Goal: Transaction & Acquisition: Purchase product/service

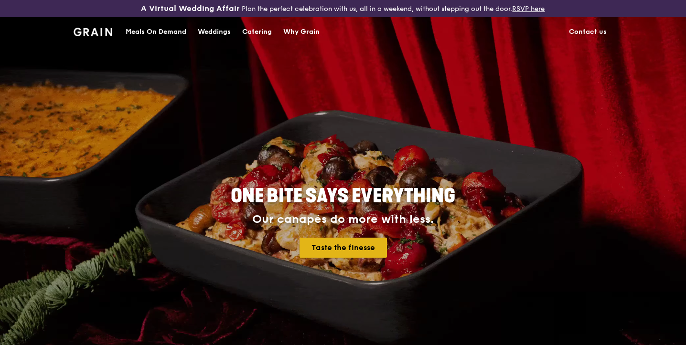
click at [361, 253] on link "Taste the finesse" at bounding box center [342, 248] width 87 height 20
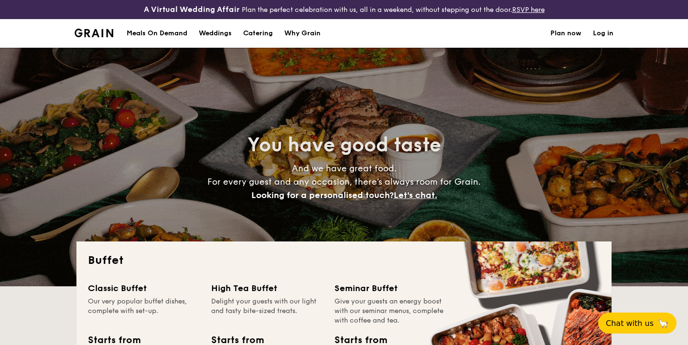
select select
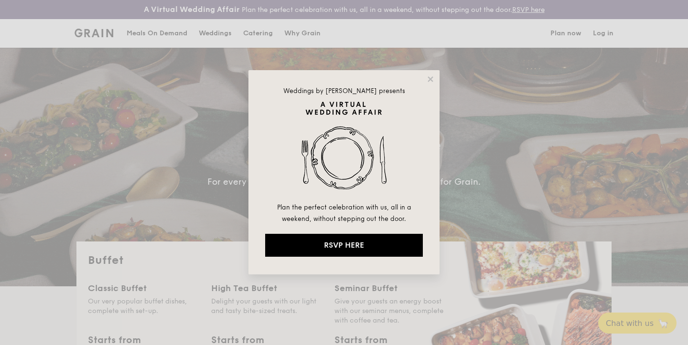
click at [424, 75] on div "Weddings by Grain presents Plan the perfect celebration with us, all in a weeke…" at bounding box center [343, 172] width 191 height 204
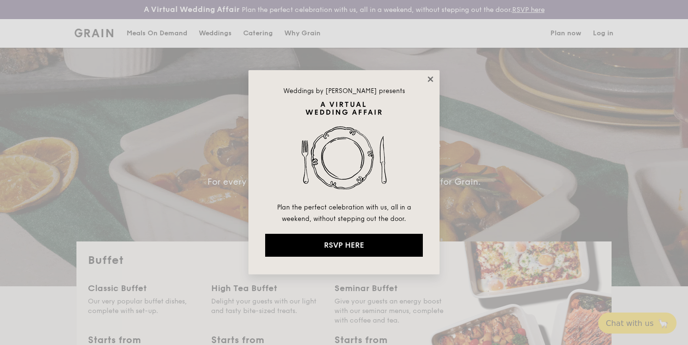
click at [431, 81] on icon at bounding box center [429, 78] width 5 height 5
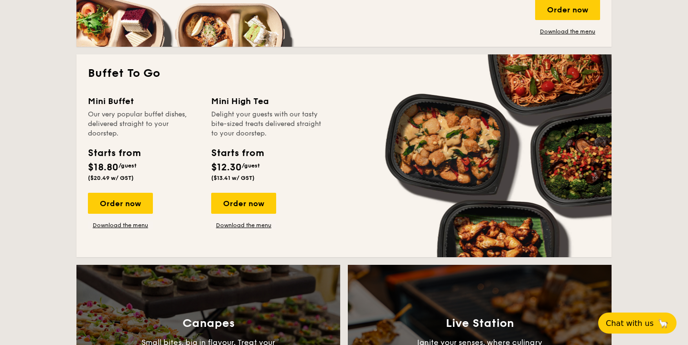
scroll to position [616, 0]
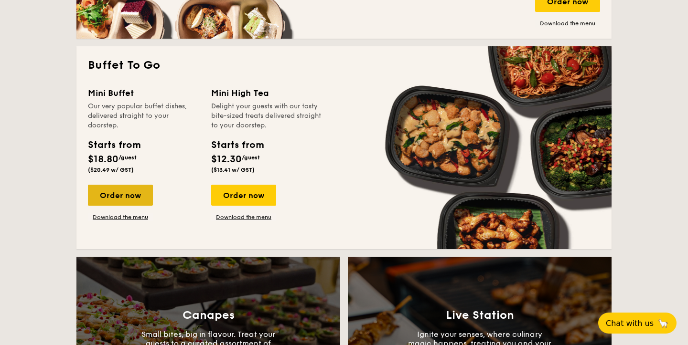
click at [131, 191] on div "Order now" at bounding box center [120, 195] width 65 height 21
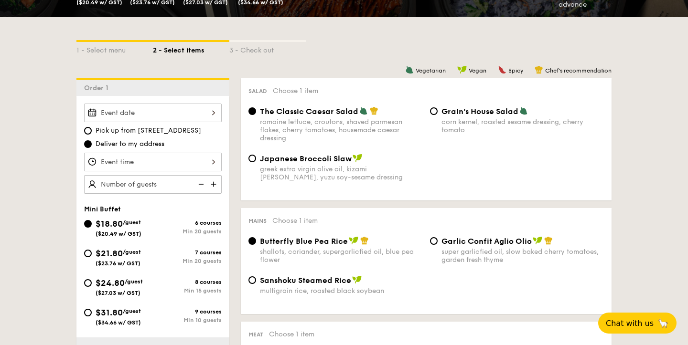
scroll to position [213, 0]
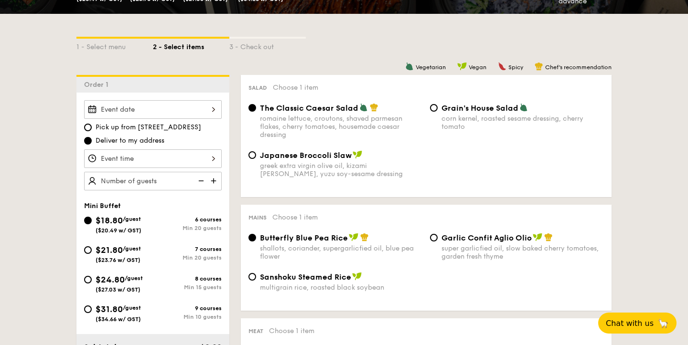
click at [216, 181] on img at bounding box center [214, 181] width 14 height 18
click at [215, 181] on img at bounding box center [214, 181] width 14 height 18
click at [198, 181] on img at bounding box center [200, 181] width 14 height 18
type input "20 guests"
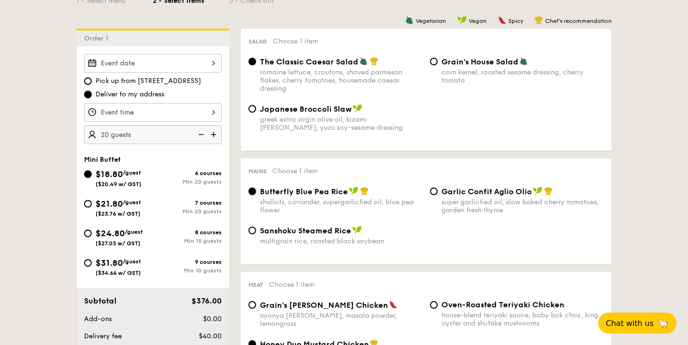
scroll to position [258, 0]
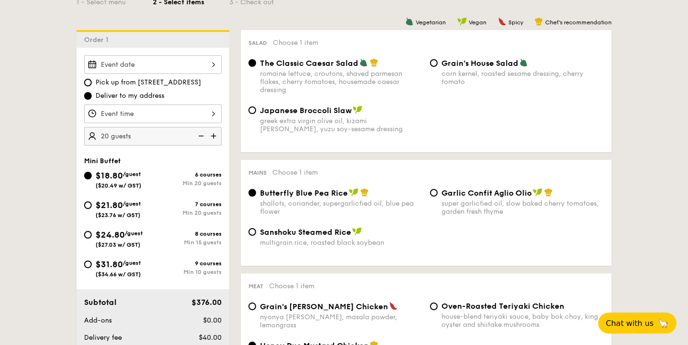
click at [85, 231] on div "$24.80 /guest ($27.03 w/ GST)" at bounding box center [118, 238] width 69 height 20
click at [85, 231] on input "$24.80 /guest ($27.03 w/ GST) 8 courses Min 15 guests" at bounding box center [88, 235] width 8 height 8
radio input "true"
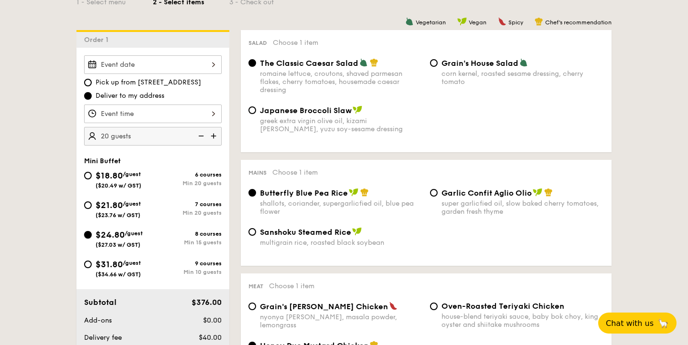
radio input "false"
radio input "true"
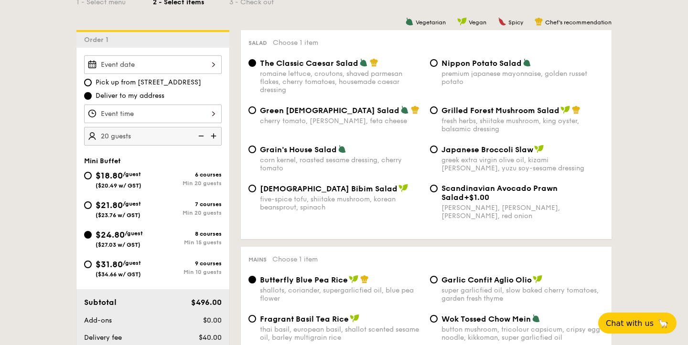
click at [200, 136] on img at bounding box center [200, 136] width 14 height 18
type input "15 guests"
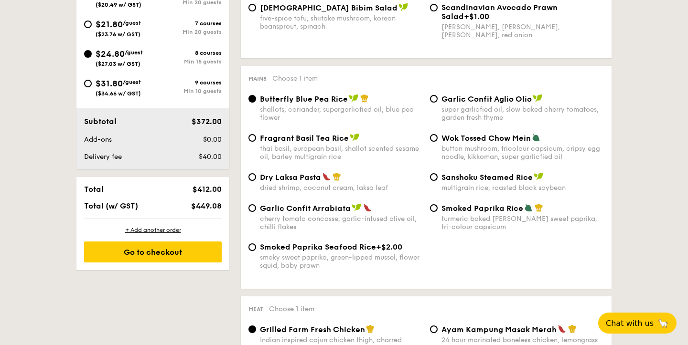
scroll to position [440, 0]
click at [326, 179] on img at bounding box center [326, 176] width 9 height 9
click at [256, 179] on input "Dry Laksa Pasta dried shrimp, coconut cream, laksa leaf" at bounding box center [252, 177] width 8 height 8
radio input "true"
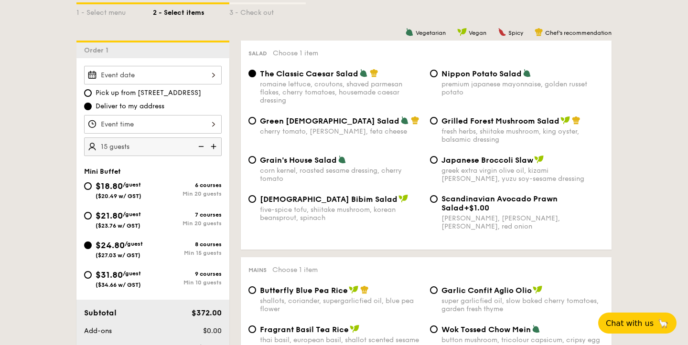
scroll to position [249, 0]
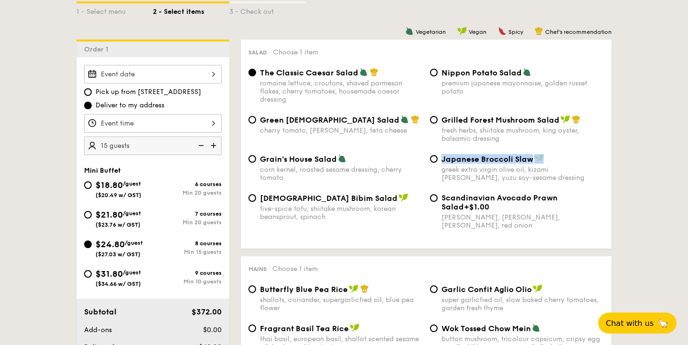
drag, startPoint x: 557, startPoint y: 159, endPoint x: 438, endPoint y: 160, distance: 118.9
click at [438, 160] on div "Japanese Broccoli Slaw greek extra virgin olive oil, kizami nori, ginger, yuzu …" at bounding box center [516, 168] width 181 height 28
copy span "Japanese Broccoli Slaw"
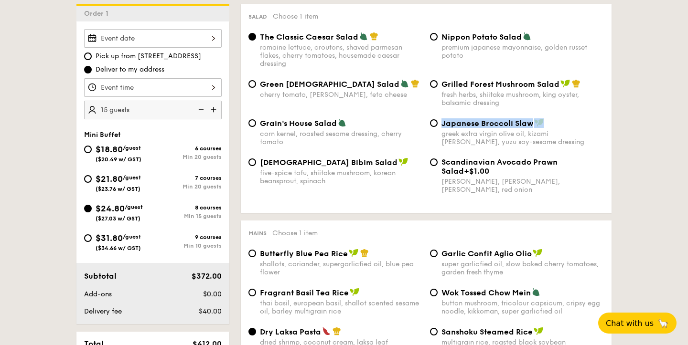
scroll to position [288, 0]
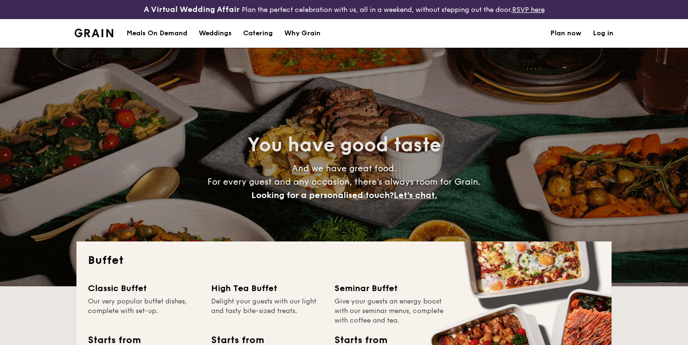
select select
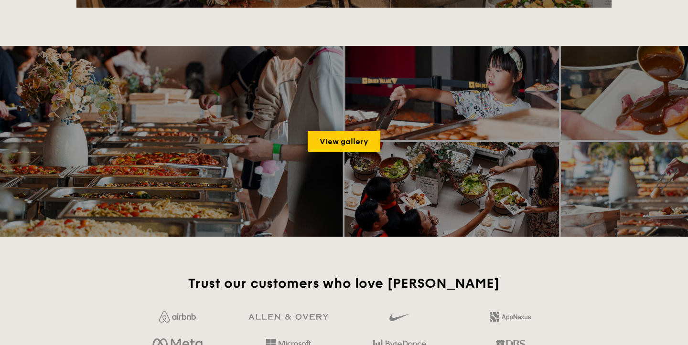
scroll to position [1270, 0]
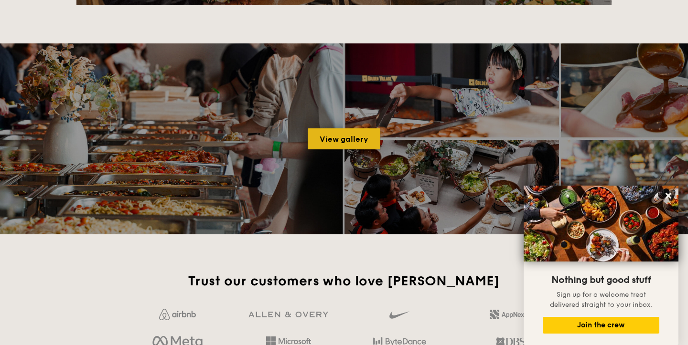
click at [317, 135] on link "View gallery" at bounding box center [343, 138] width 73 height 21
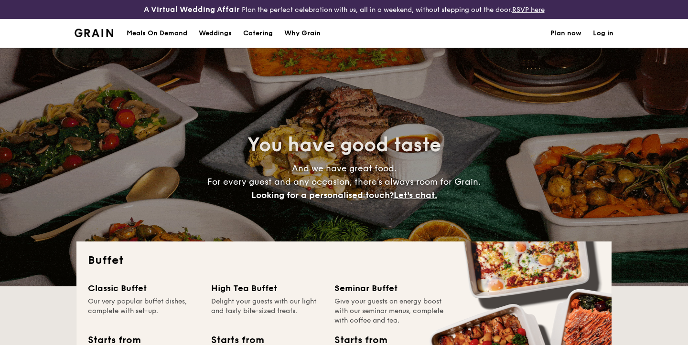
select select
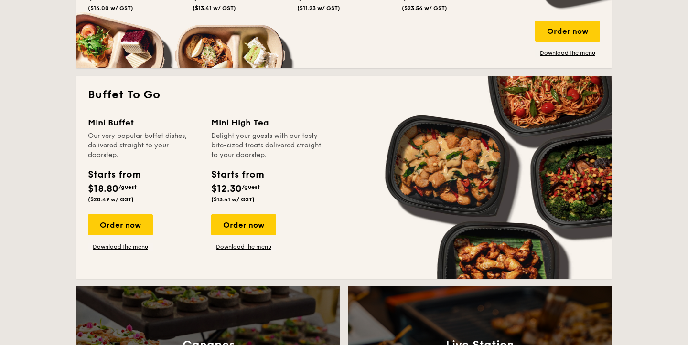
scroll to position [588, 0]
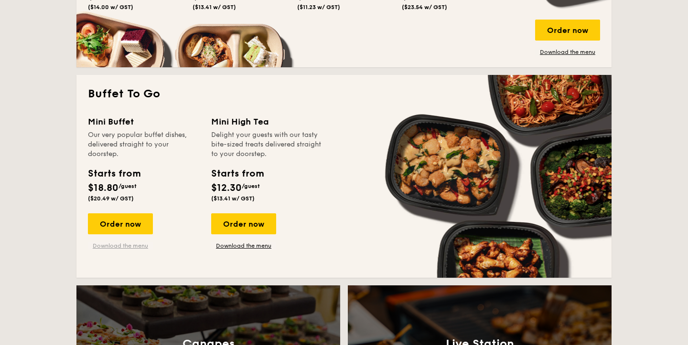
click at [135, 243] on link "Download the menu" at bounding box center [120, 246] width 65 height 8
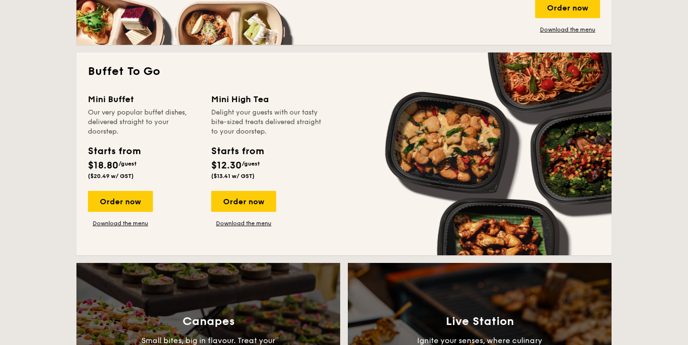
scroll to position [611, 0]
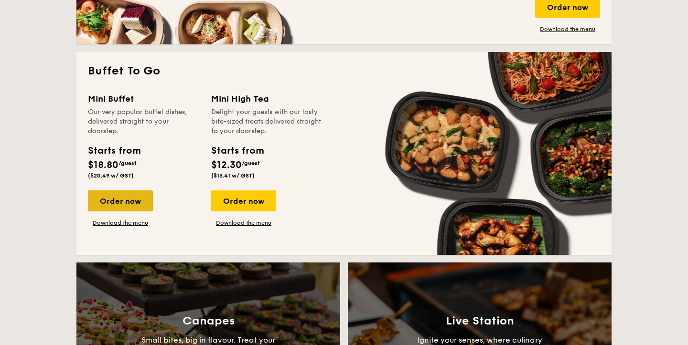
click at [124, 197] on div "Order now" at bounding box center [120, 201] width 65 height 21
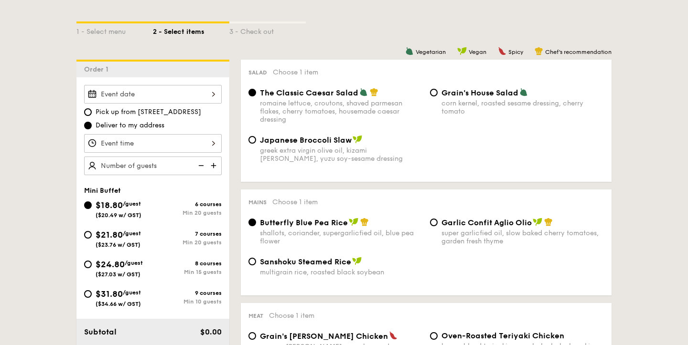
scroll to position [245, 0]
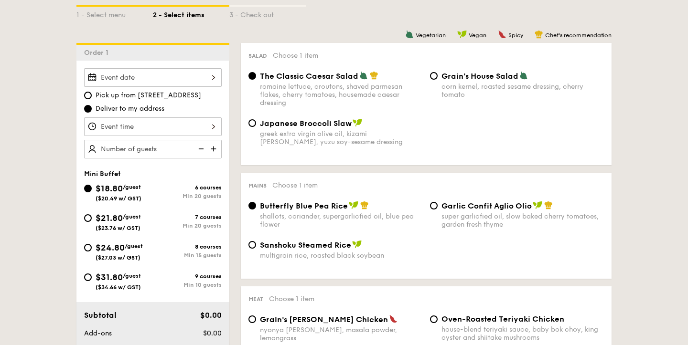
click at [182, 253] on div "Min 15 guests" at bounding box center [187, 255] width 69 height 7
click at [92, 252] on input "$24.80 /guest ($27.03 w/ GST) 8 courses Min 15 guests" at bounding box center [88, 248] width 8 height 8
radio input "true"
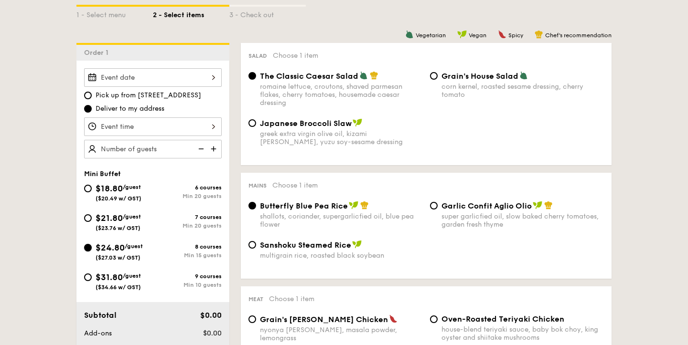
radio input "false"
radio input "true"
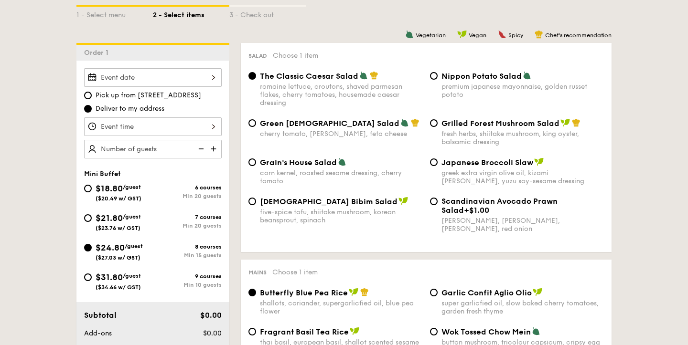
click at [486, 84] on div "premium japanese mayonnaise, golden russet potato" at bounding box center [522, 91] width 162 height 16
click at [437, 80] on input "Nippon Potato Salad premium japanese mayonnaise, golden russet potato" at bounding box center [434, 76] width 8 height 8
radio input "true"
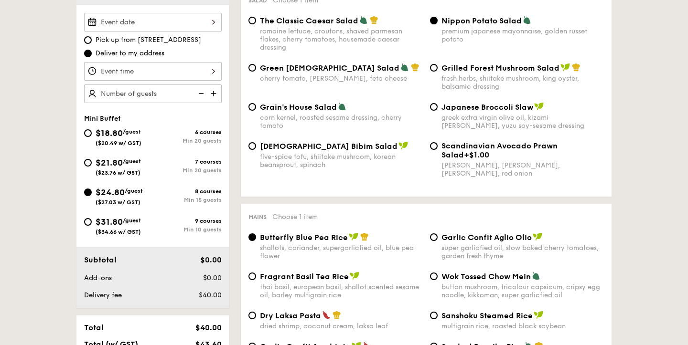
scroll to position [300, 0]
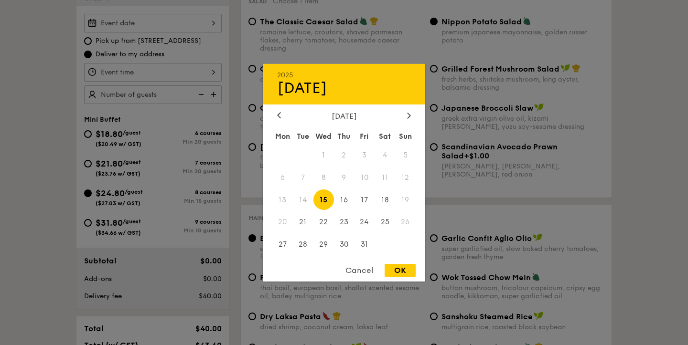
click at [174, 24] on div "2025 Oct 15 October 2025 Mon Tue Wed Thu Fri Sat Sun 1 2 3 4 5 6 7 8 9 10 11 12…" at bounding box center [153, 23] width 138 height 19
click at [407, 113] on icon at bounding box center [409, 115] width 4 height 6
click at [388, 154] on span "1" at bounding box center [384, 155] width 21 height 21
click at [141, 69] on div at bounding box center [344, 172] width 688 height 345
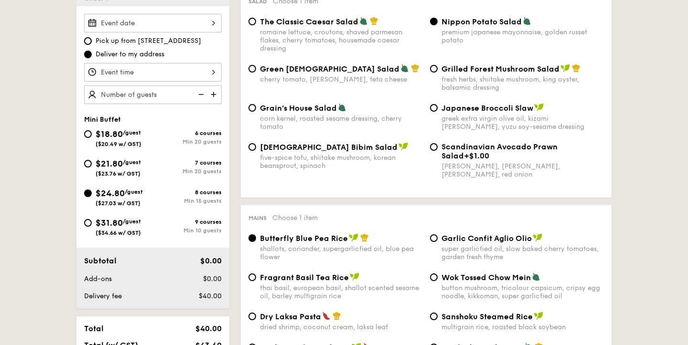
click at [173, 73] on div "12 1 2 3 4 5 6 7 8 9 10 11 00 15 30 45 am pm Cancel OK" at bounding box center [153, 72] width 138 height 19
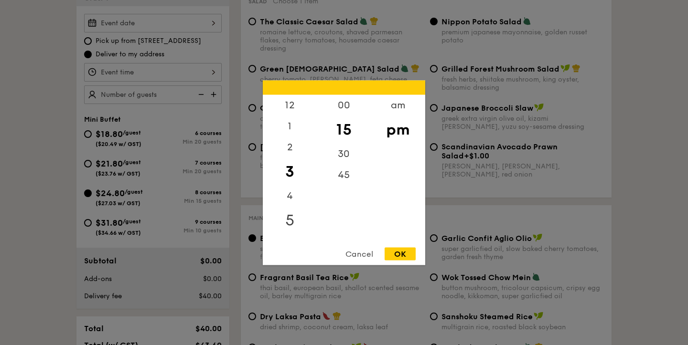
click at [294, 221] on div "5" at bounding box center [290, 220] width 54 height 28
click at [350, 101] on div "00" at bounding box center [344, 109] width 54 height 28
click at [415, 256] on div "Cancel OK" at bounding box center [344, 256] width 162 height 18
click at [402, 252] on div "OK" at bounding box center [399, 253] width 31 height 13
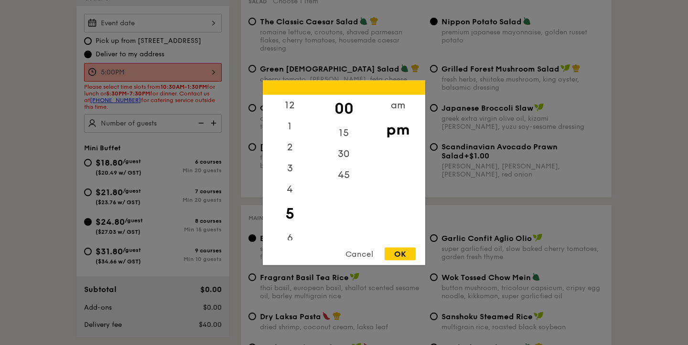
click at [186, 74] on div "5:00PM 12 1 2 3 4 5 6 7 8 9 10 11 00 15 30 45 am pm Cancel OK" at bounding box center [153, 72] width 138 height 19
click at [345, 150] on div "30" at bounding box center [344, 157] width 54 height 28
click at [399, 262] on div "Cancel OK" at bounding box center [344, 256] width 162 height 18
click at [399, 254] on div "OK" at bounding box center [399, 253] width 31 height 13
type input "5:30PM"
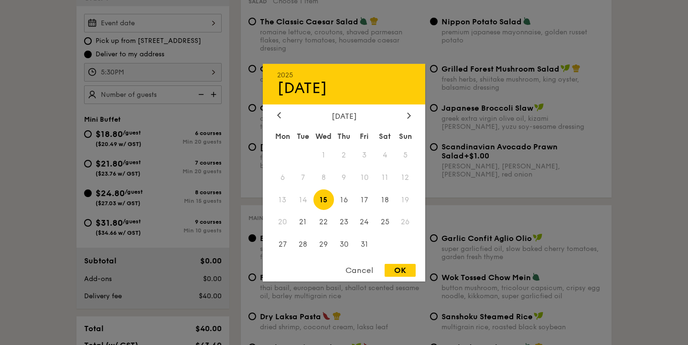
click at [159, 21] on div "2025 Oct 15 October 2025 Mon Tue Wed Thu Fri Sat Sun 1 2 3 4 5 6 7 8 9 10 11 12…" at bounding box center [153, 23] width 138 height 19
click at [409, 112] on icon at bounding box center [409, 115] width 4 height 6
click at [382, 162] on span "1" at bounding box center [384, 155] width 21 height 21
click at [400, 272] on div "OK" at bounding box center [399, 270] width 31 height 13
type input "Nov 01, 2025"
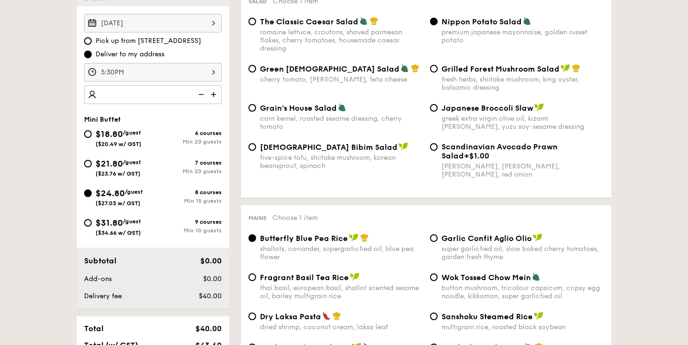
click at [217, 96] on img at bounding box center [214, 94] width 14 height 18
type input "15 guests"
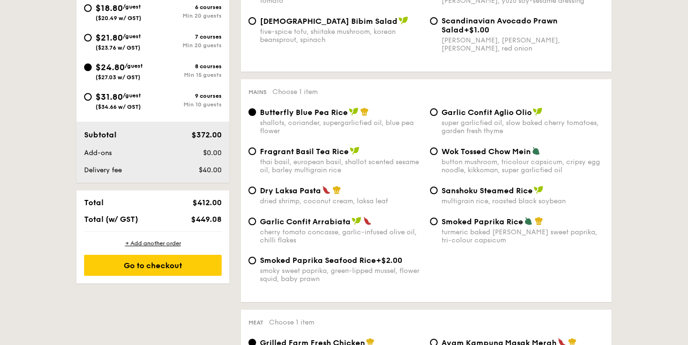
scroll to position [428, 0]
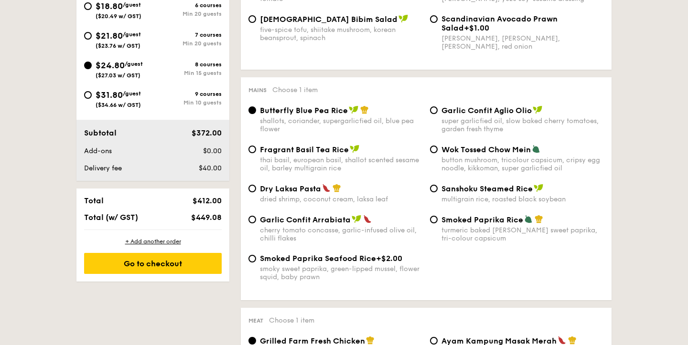
click at [310, 198] on div "dried shrimp, coconut cream, laksa leaf" at bounding box center [341, 199] width 162 height 8
click at [256, 192] on input "Dry Laksa Pasta dried shrimp, coconut cream, laksa leaf" at bounding box center [252, 189] width 8 height 8
radio input "true"
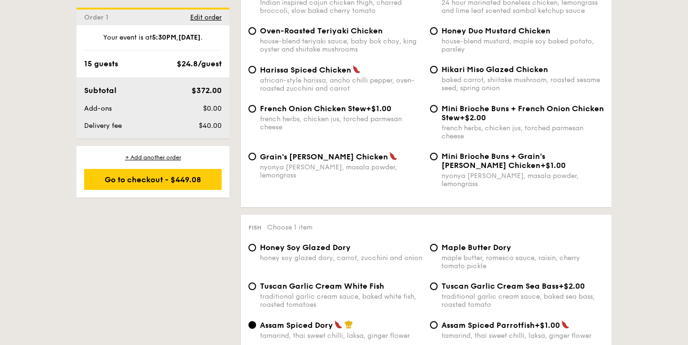
scroll to position [809, 0]
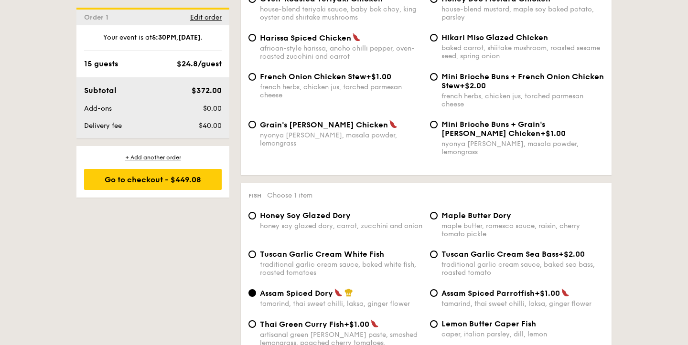
click at [459, 223] on div "maple butter, romesco sauce, raisin, cherry tomato pickle" at bounding box center [522, 230] width 162 height 16
click at [437, 220] on input "Maple Butter Dory maple butter, romesco sauce, raisin, cherry tomato pickle" at bounding box center [434, 216] width 8 height 8
radio input "true"
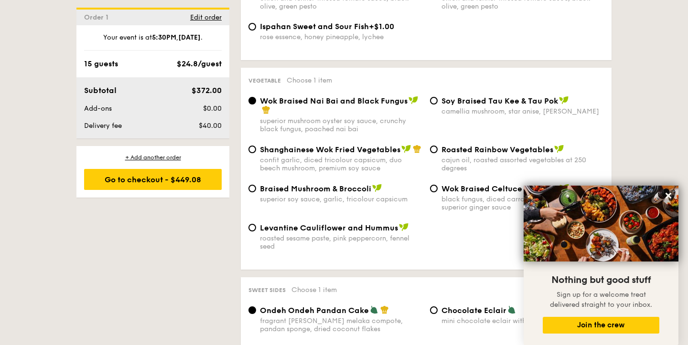
scroll to position [1197, 0]
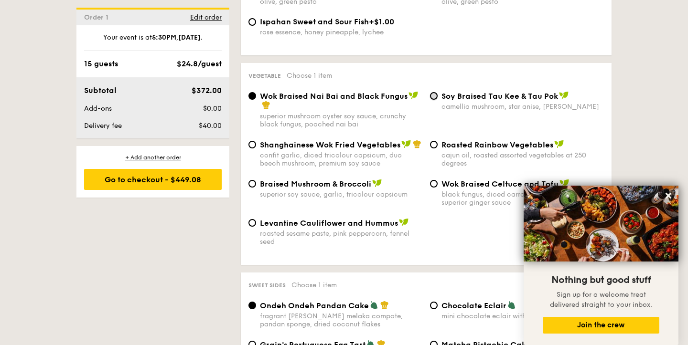
click at [434, 92] on input "⁠Soy Braised Tau Kee & Tau Pok camellia mushroom, star anise, goji berry" at bounding box center [434, 96] width 8 height 8
radio input "true"
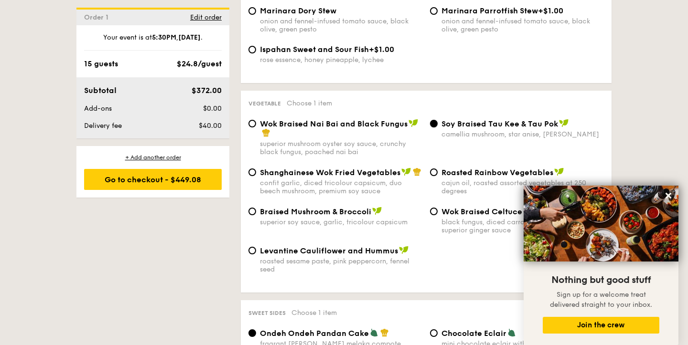
scroll to position [1183, 0]
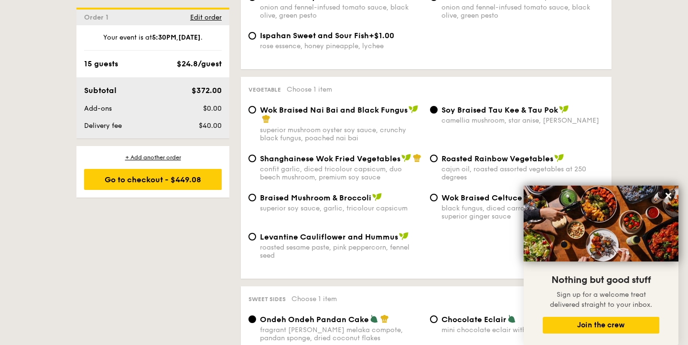
click at [370, 165] on div "confit garlic, diced tricolour capsicum, duo beech mushroom, premium soy sauce" at bounding box center [341, 173] width 162 height 16
click at [256, 162] on input "Shanghainese Wok Fried Vegetables confit garlic, diced tricolour capsicum, duo …" at bounding box center [252, 159] width 8 height 8
radio input "true"
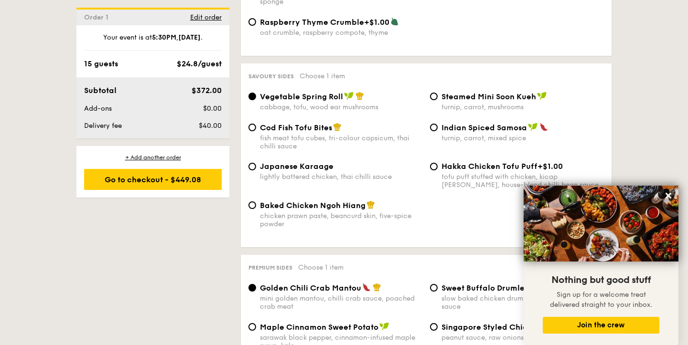
scroll to position [1639, 0]
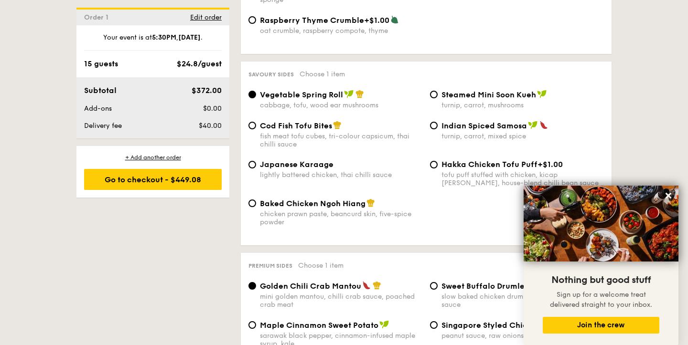
click at [351, 210] on div "chicken prawn paste, beancurd skin, five-spice powder" at bounding box center [341, 218] width 162 height 16
click at [256, 207] on input "Baked Chicken Ngoh Hiang chicken prawn paste, beancurd skin, five-spice powder" at bounding box center [252, 204] width 8 height 8
radio input "true"
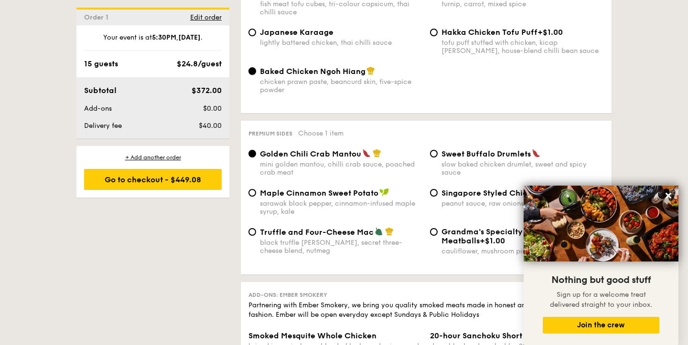
scroll to position [1786, 0]
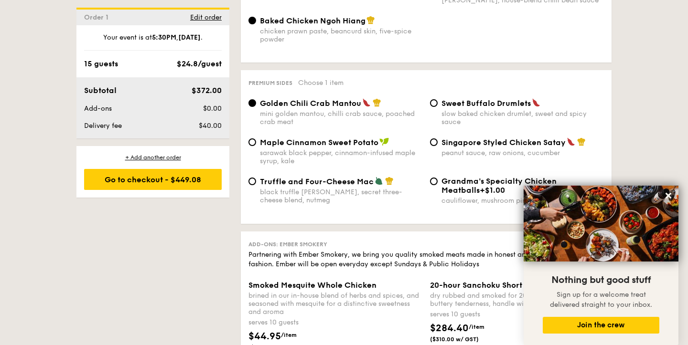
click at [476, 138] on span "Singapore Styled Chicken Satay" at bounding box center [503, 142] width 124 height 9
click at [437, 138] on input "Singapore Styled Chicken Satay peanut sauce, raw onions, cucumber" at bounding box center [434, 142] width 8 height 8
radio input "true"
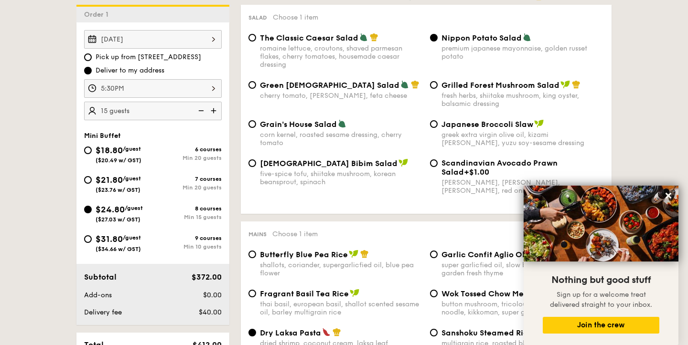
scroll to position [386, 0]
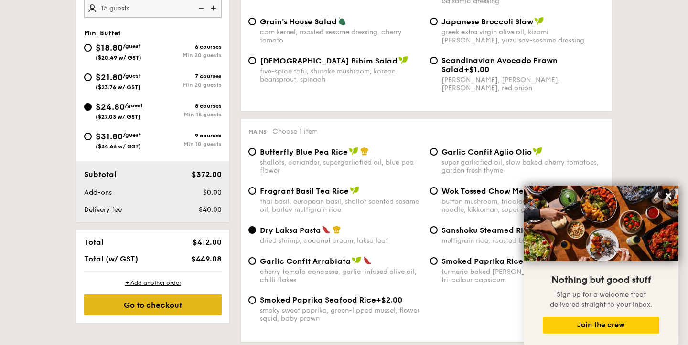
click at [169, 308] on div "Go to checkout" at bounding box center [153, 305] width 138 height 21
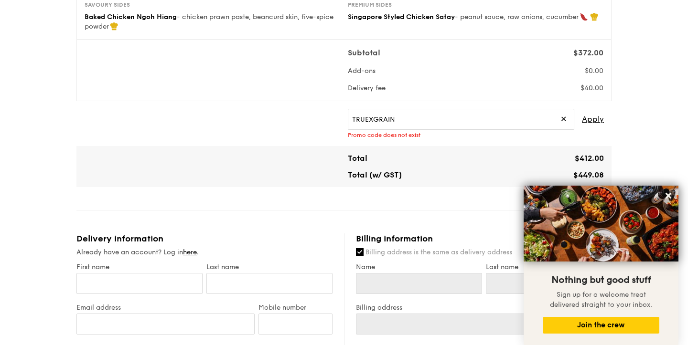
scroll to position [288, 0]
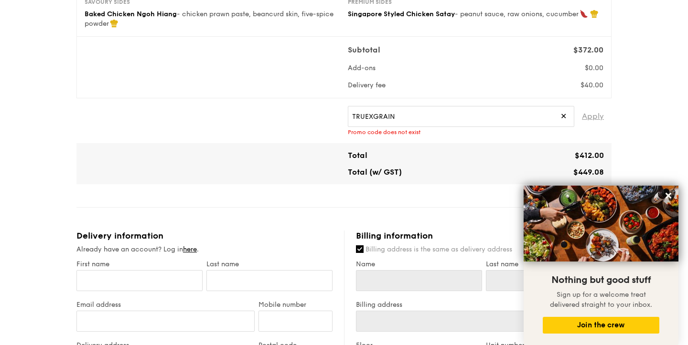
click at [588, 124] on span "Apply" at bounding box center [593, 116] width 22 height 21
click at [591, 124] on span "Apply" at bounding box center [593, 116] width 22 height 21
click at [426, 127] on input "TRUEXGRAIN" at bounding box center [461, 116] width 226 height 21
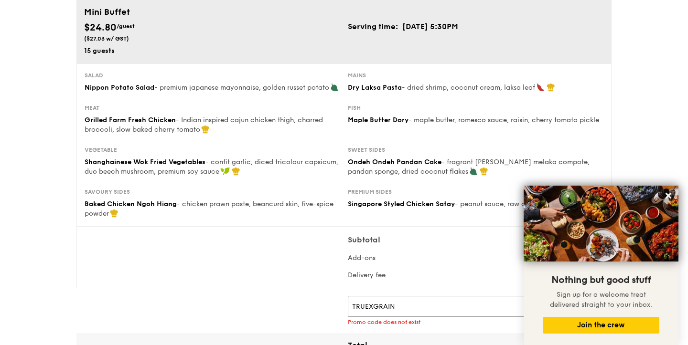
scroll to position [108, 0]
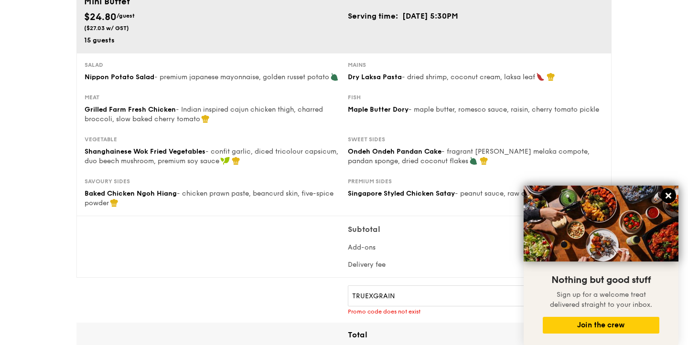
click at [668, 193] on icon at bounding box center [668, 195] width 9 height 9
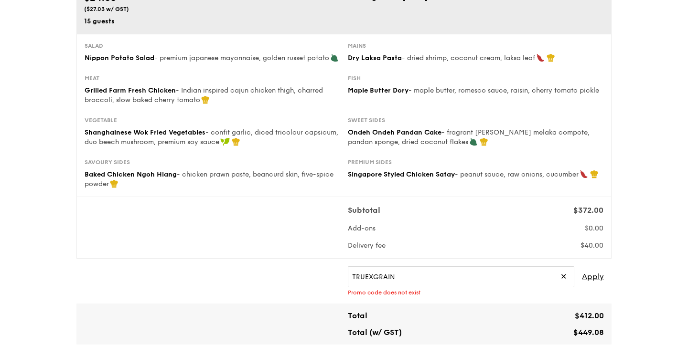
scroll to position [0, 0]
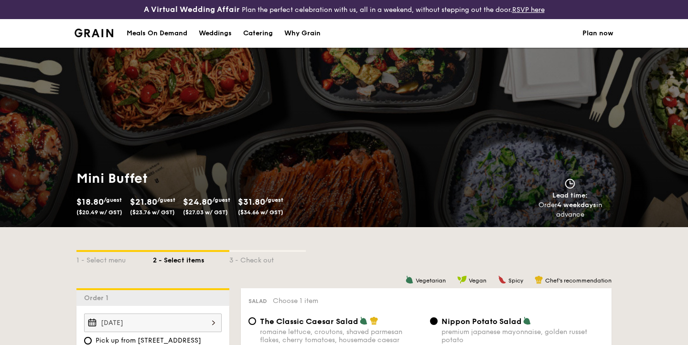
click at [253, 32] on div "Catering" at bounding box center [258, 33] width 30 height 29
select select
